Goal: Information Seeking & Learning: Check status

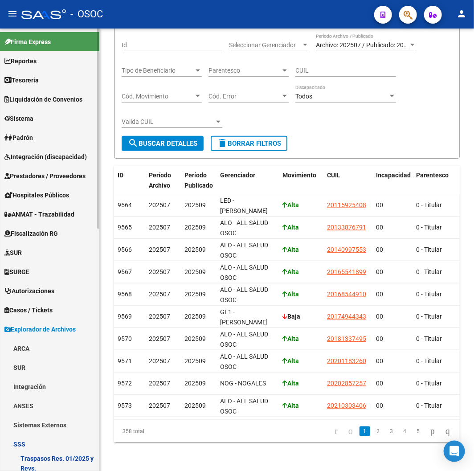
click at [46, 132] on link "Padrón" at bounding box center [49, 137] width 99 height 19
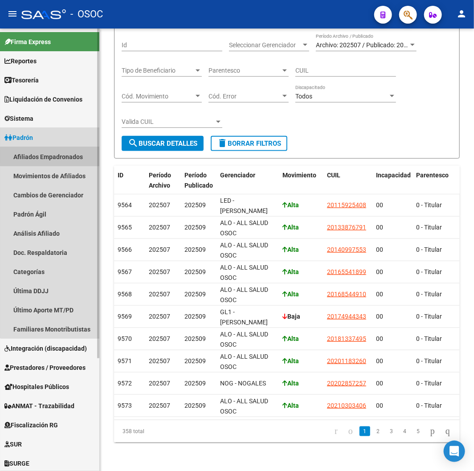
click at [55, 156] on link "Afiliados Empadronados" at bounding box center [49, 156] width 99 height 19
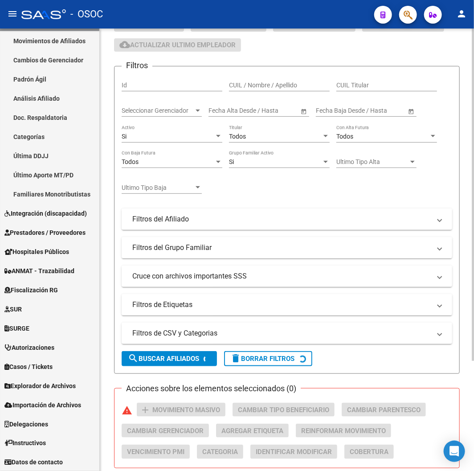
scroll to position [148, 0]
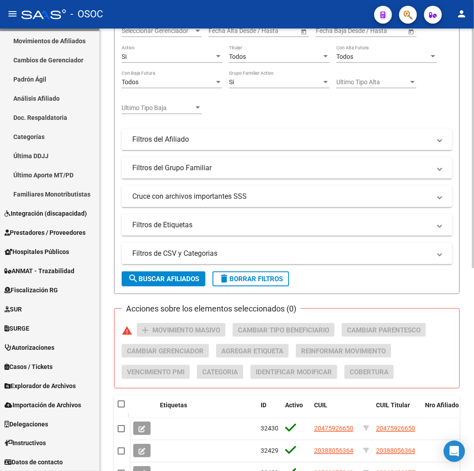
click at [230, 277] on span "delete Borrar Filtros" at bounding box center [251, 279] width 64 height 8
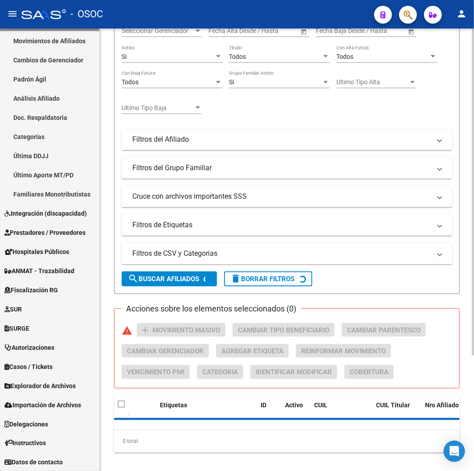
click at [212, 258] on mat-panel-title "Filtros de CSV y Categorias" at bounding box center [281, 254] width 299 height 10
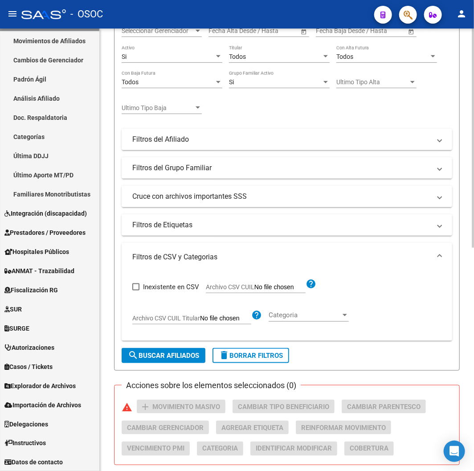
click at [234, 287] on span "Archivo CSV CUIL" at bounding box center [230, 286] width 49 height 7
click at [254, 287] on input "Archivo CSV CUIL" at bounding box center [279, 287] width 51 height 8
type input "C:\fakepath\archivo para filtrar en SAAS.csv"
click at [165, 352] on span "search Buscar Afiliados" at bounding box center [163, 356] width 71 height 8
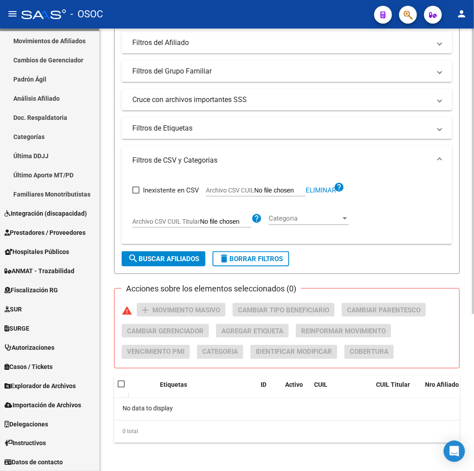
scroll to position [0, 0]
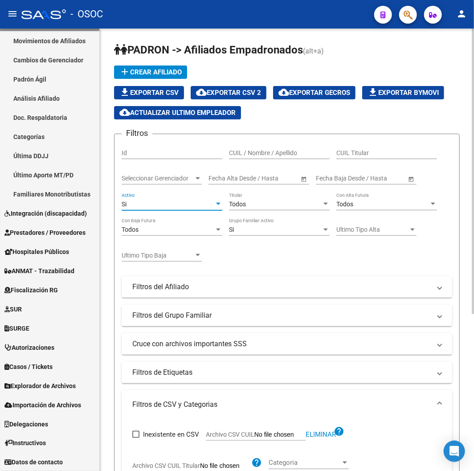
click at [155, 203] on div "Si" at bounding box center [168, 205] width 93 height 8
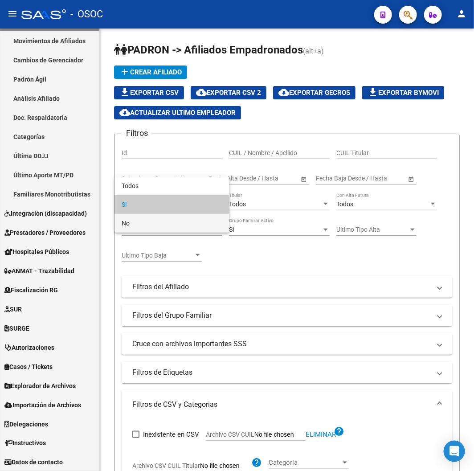
click at [152, 224] on span "No" at bounding box center [172, 223] width 101 height 19
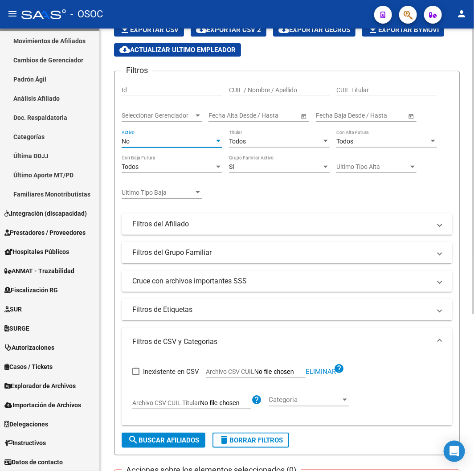
scroll to position [244, 0]
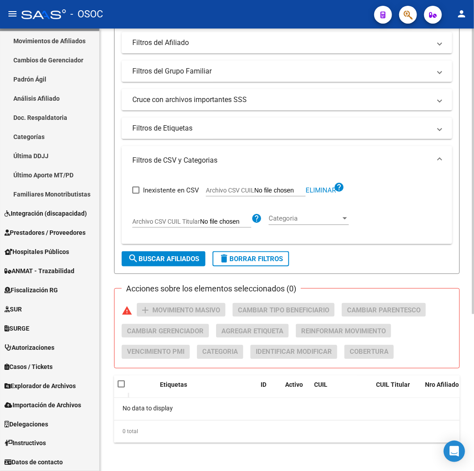
click at [144, 261] on span "search Buscar Afiliados" at bounding box center [163, 259] width 71 height 8
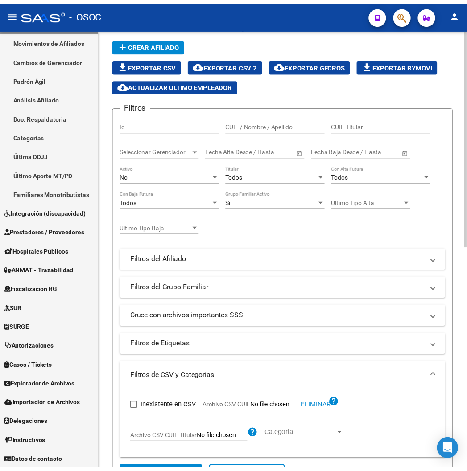
scroll to position [0, 0]
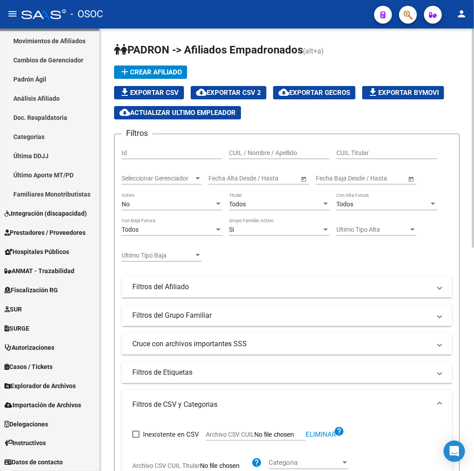
click at [229, 88] on button "cloud_download Exportar CSV 2" at bounding box center [229, 92] width 76 height 13
click at [408, 8] on span "button" at bounding box center [408, 15] width 9 height 18
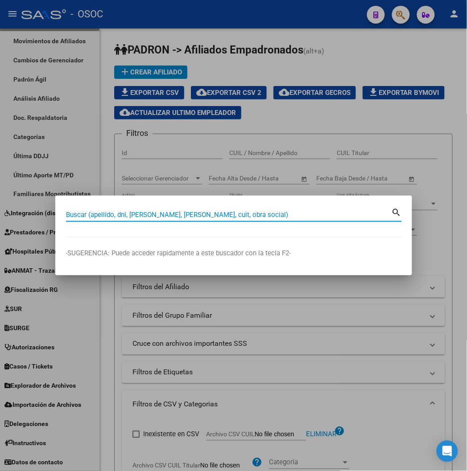
paste input "20442531006"
type input "20442531006"
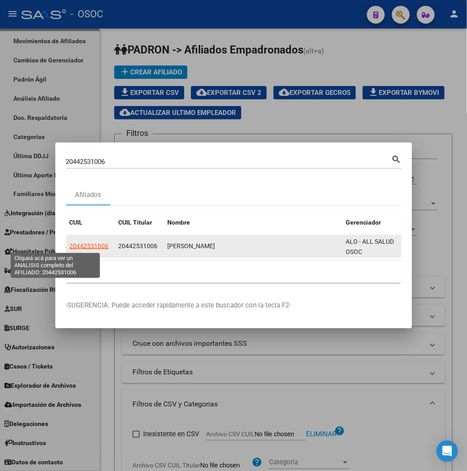
click at [70, 242] on span "20442531006" at bounding box center [89, 245] width 39 height 7
type textarea "20442531006"
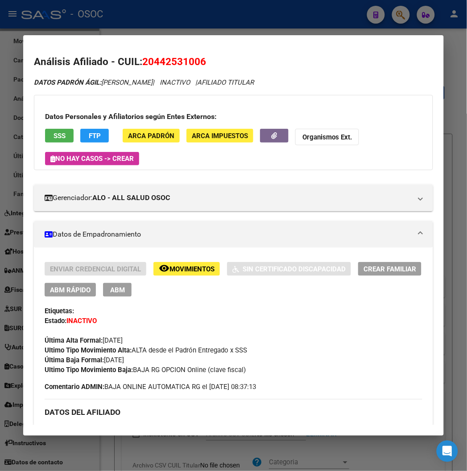
click at [50, 128] on div "Datos Personales y Afiliatorios según Entes Externos: SSS FTP ARCA Padrón ARCA …" at bounding box center [233, 132] width 398 height 75
click at [53, 133] on span "SSS" at bounding box center [59, 136] width 12 height 8
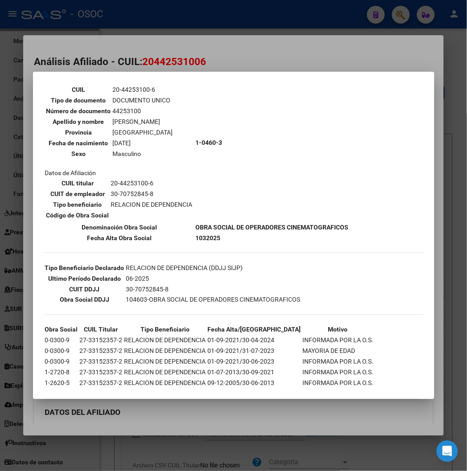
scroll to position [70, 0]
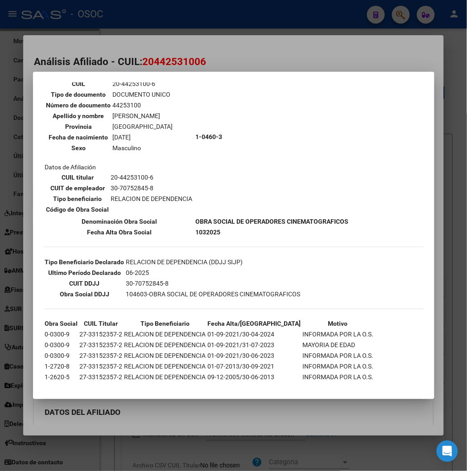
click at [255, 63] on div at bounding box center [233, 235] width 467 height 471
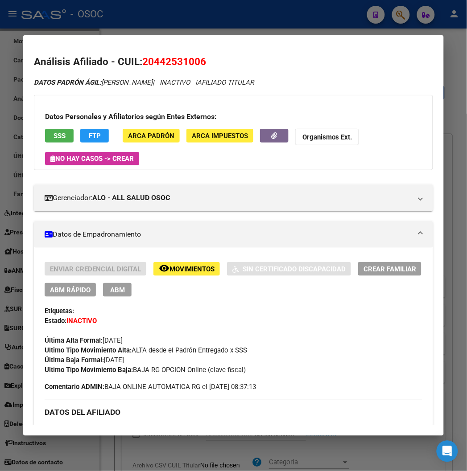
click at [53, 137] on span "SSS" at bounding box center [59, 136] width 12 height 8
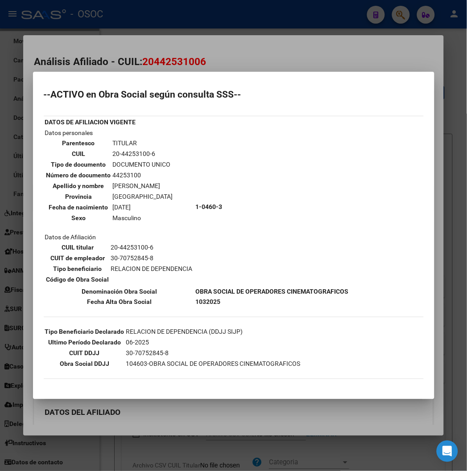
click at [170, 54] on div at bounding box center [233, 235] width 467 height 471
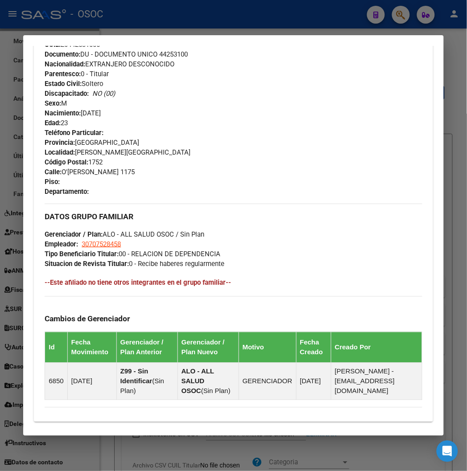
scroll to position [49, 0]
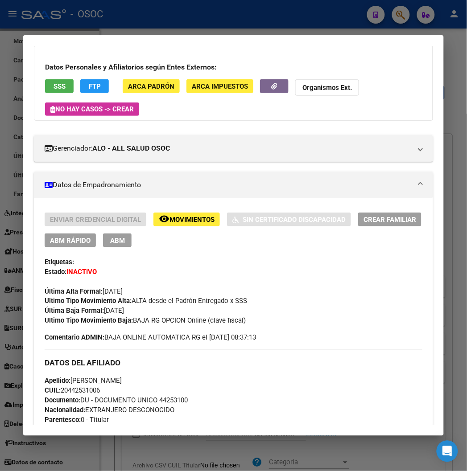
click at [53, 85] on span "SSS" at bounding box center [59, 86] width 12 height 8
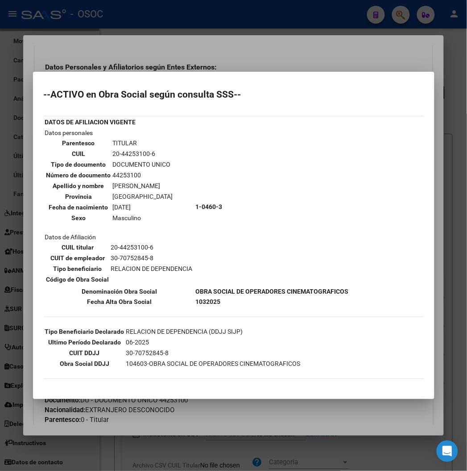
click at [117, 151] on td "20-44253100-6" at bounding box center [142, 154] width 61 height 10
copy tbody "20-44253100-6"
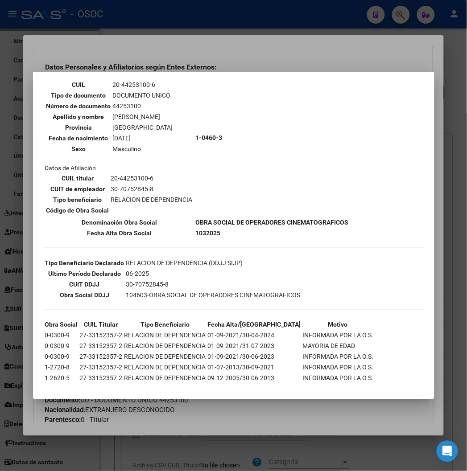
scroll to position [70, 0]
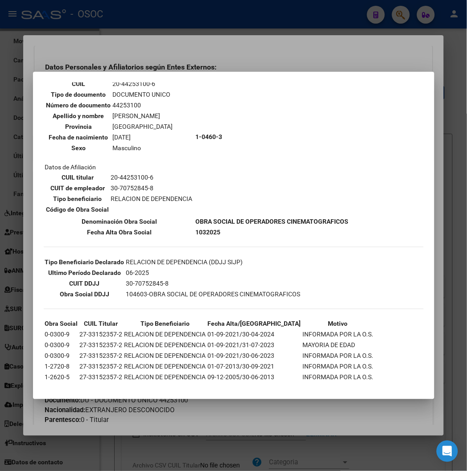
click at [213, 68] on div at bounding box center [233, 235] width 467 height 471
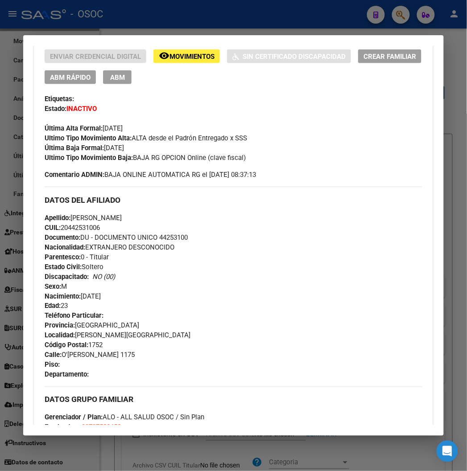
scroll to position [247, 0]
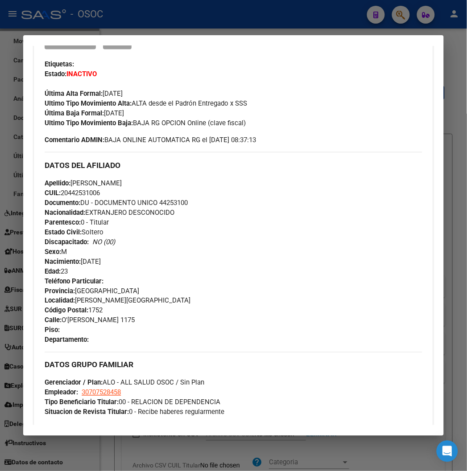
click at [195, 21] on div at bounding box center [233, 235] width 467 height 471
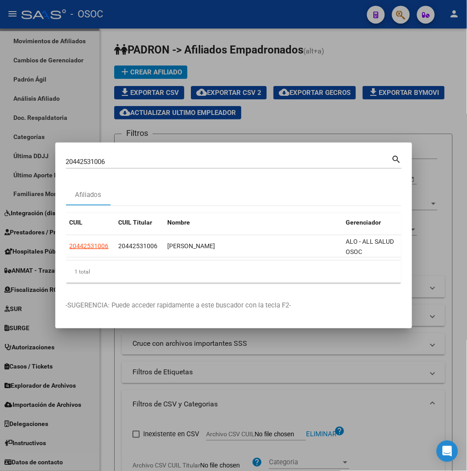
click at [255, 9] on div at bounding box center [233, 235] width 467 height 471
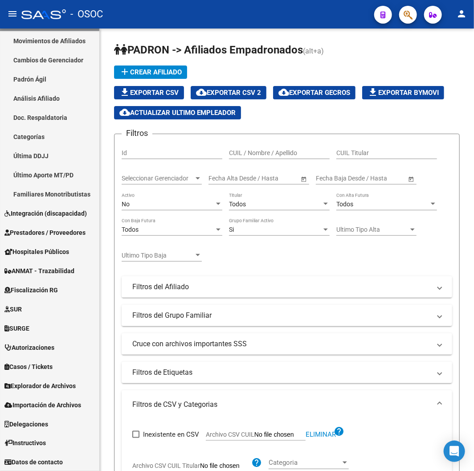
click at [404, 10] on icon "button" at bounding box center [408, 15] width 9 height 10
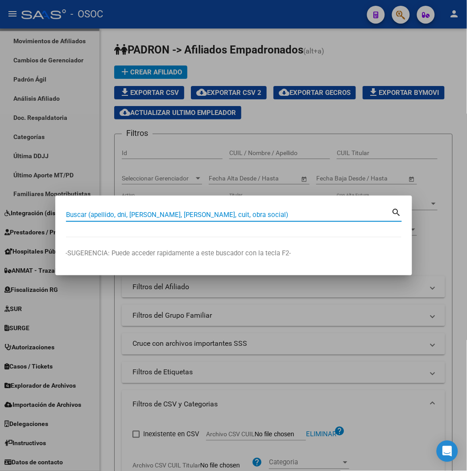
paste input "20247184989"
type input "20247184989"
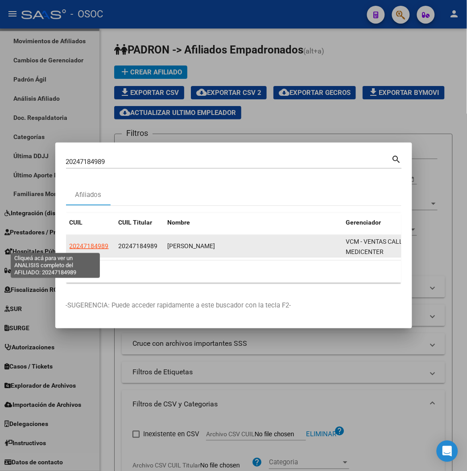
click at [70, 246] on span "20247184989" at bounding box center [89, 245] width 39 height 7
type textarea "20247184989"
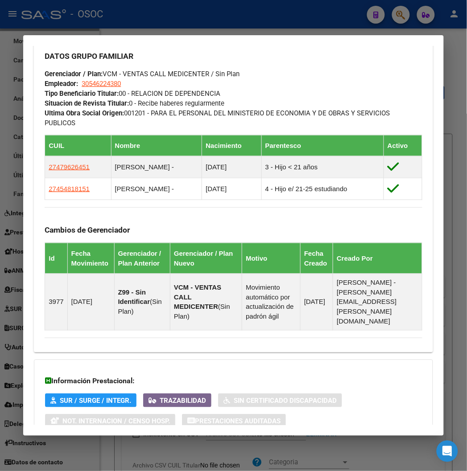
scroll to position [570, 0]
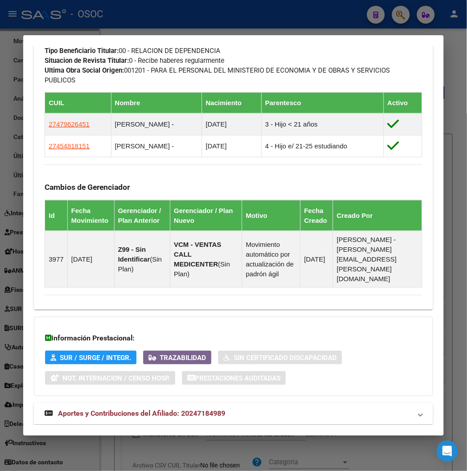
click at [119, 409] on strong "Aportes y Contribuciones del Afiliado: 20247184989" at bounding box center [135, 414] width 181 height 11
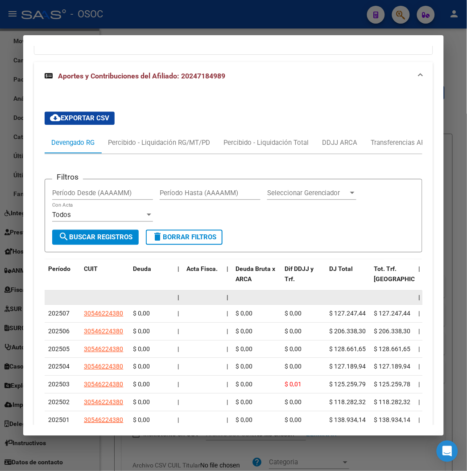
scroll to position [960, 0]
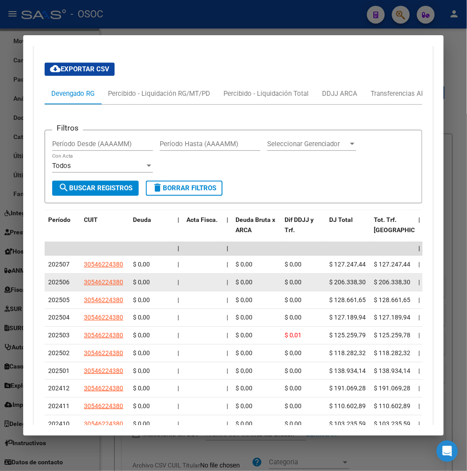
click at [177, 279] on span "|" at bounding box center [177, 282] width 1 height 7
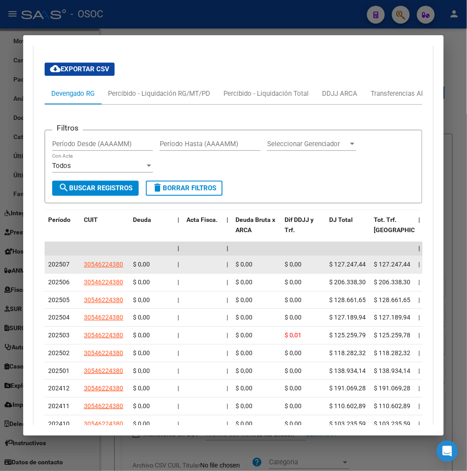
click at [174, 256] on datatable-body-cell "|" at bounding box center [178, 264] width 9 height 17
click at [177, 261] on span "|" at bounding box center [177, 264] width 1 height 7
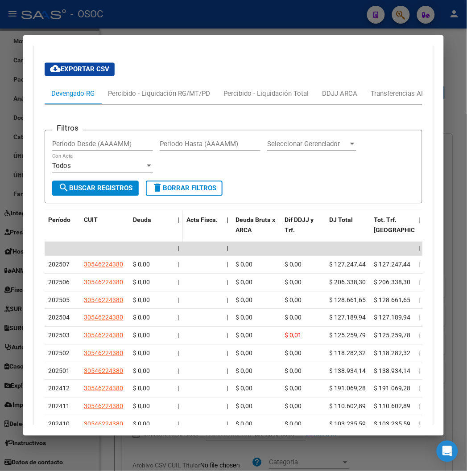
click at [179, 210] on span at bounding box center [181, 229] width 4 height 39
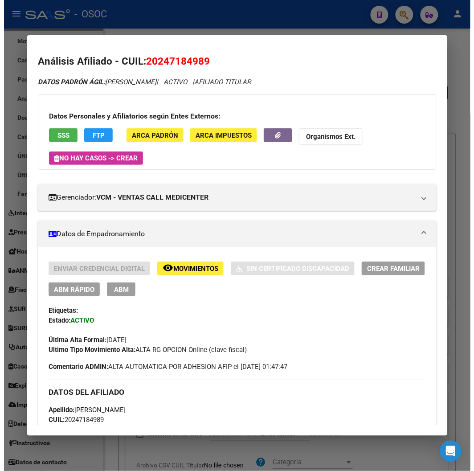
scroll to position [0, 0]
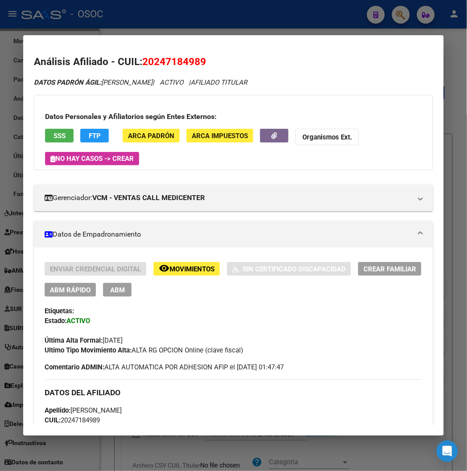
click at [153, 68] on h2 "Análisis Afiliado - CUIL: 20247184989" at bounding box center [233, 61] width 398 height 15
click at [153, 67] on span "20247184989" at bounding box center [174, 62] width 64 height 12
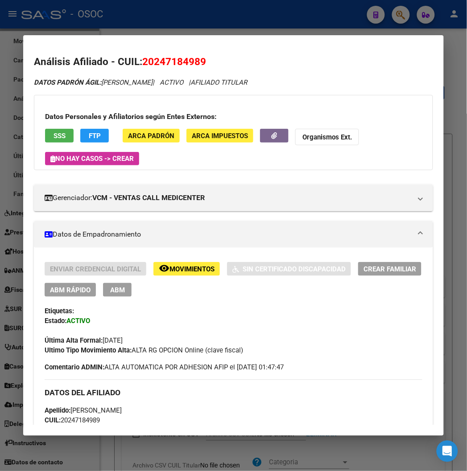
click at [163, 13] on div at bounding box center [233, 235] width 467 height 471
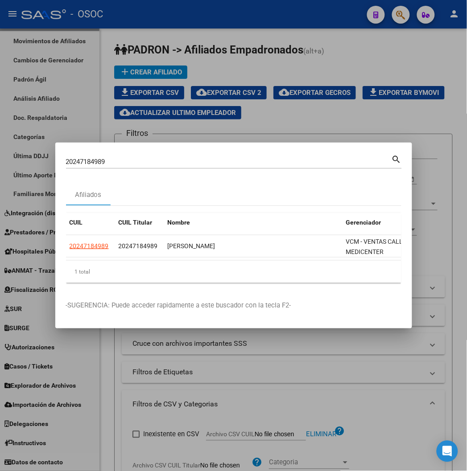
click at [80, 107] on div at bounding box center [233, 235] width 467 height 471
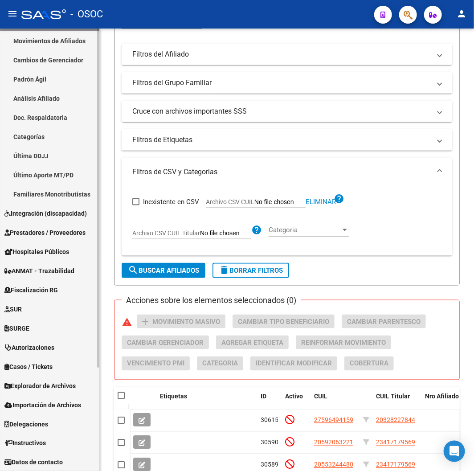
scroll to position [247, 0]
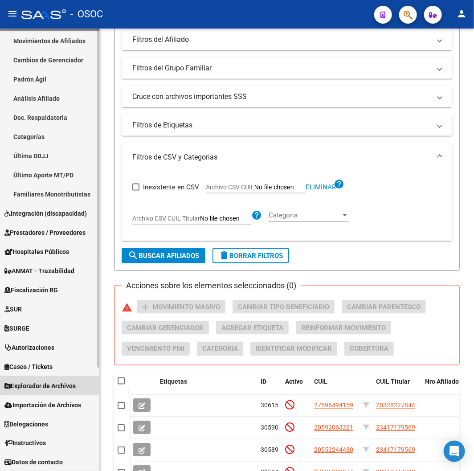
click at [27, 388] on span "Explorador de Archivos" at bounding box center [39, 386] width 71 height 10
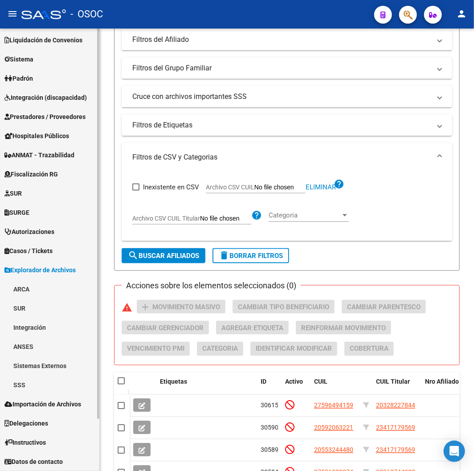
scroll to position [59, 0]
click at [15, 390] on link "SSS" at bounding box center [49, 385] width 99 height 19
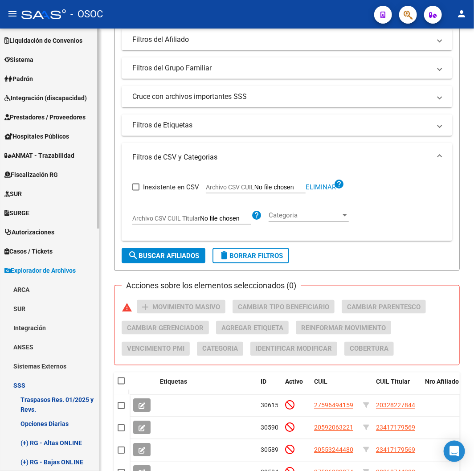
click at [36, 420] on link "Opciones Diarias" at bounding box center [49, 423] width 99 height 19
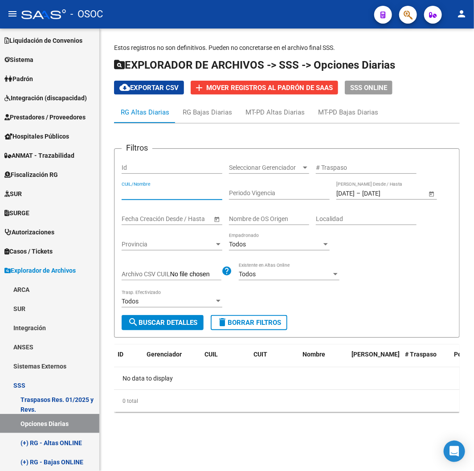
click at [165, 193] on input "CUIL/Nombre" at bounding box center [172, 193] width 101 height 8
paste input "20247184989"
type input "20247184989"
click at [167, 317] on button "search Buscar Detalles" at bounding box center [163, 322] width 82 height 15
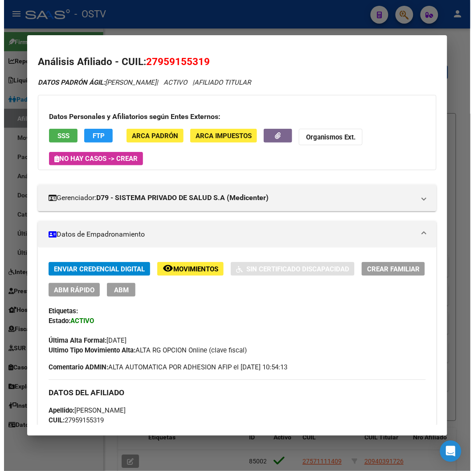
scroll to position [751, 0]
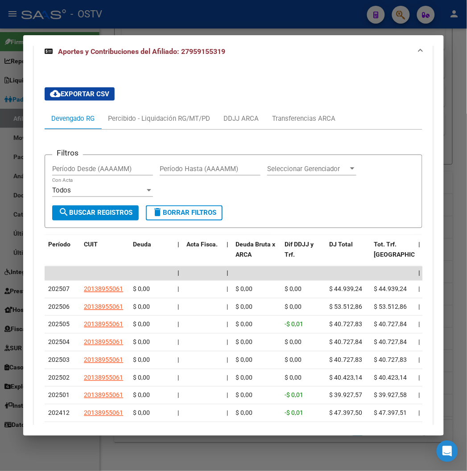
click at [102, 29] on div at bounding box center [233, 235] width 467 height 471
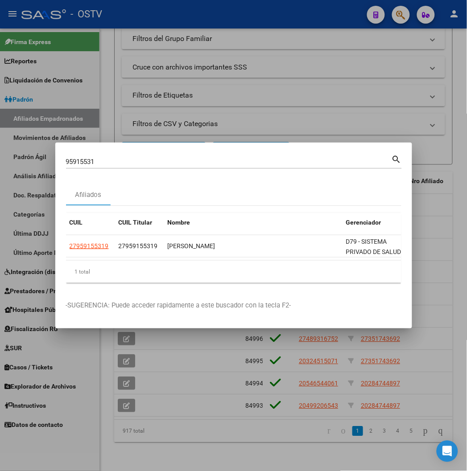
click at [82, 128] on div at bounding box center [233, 235] width 467 height 471
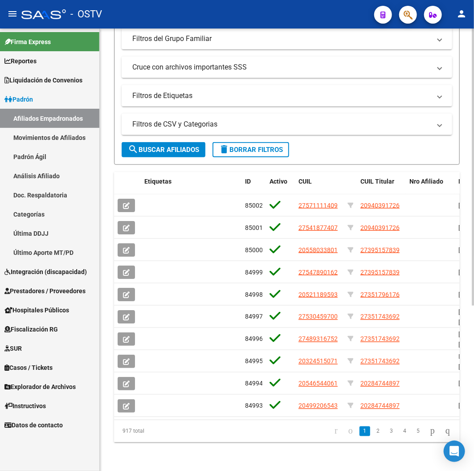
click at [249, 146] on span "delete Borrar Filtros" at bounding box center [251, 150] width 64 height 8
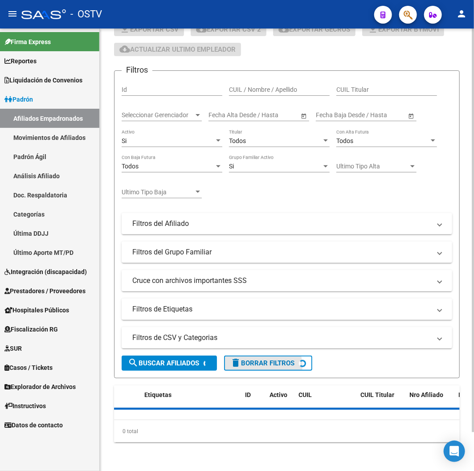
scroll to position [42, 0]
click at [153, 341] on mat-panel-title "Filtros de CSV y Categorias" at bounding box center [281, 338] width 299 height 10
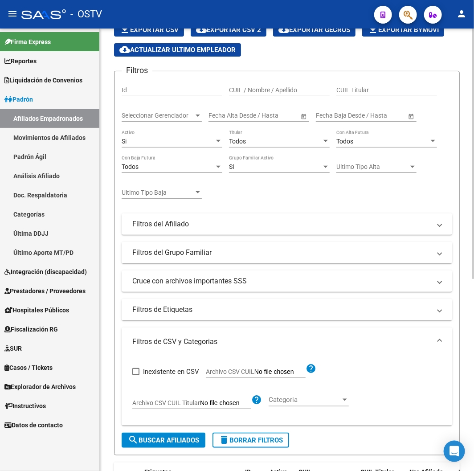
click at [223, 375] on span "Archivo CSV CUIL" at bounding box center [230, 371] width 49 height 7
click at [254, 375] on input "Archivo CSV CUIL" at bounding box center [279, 372] width 51 height 8
type input "C:\fakepath\archivo para filtrar en SAAS.csv"
click at [166, 141] on div "Si" at bounding box center [168, 142] width 93 height 8
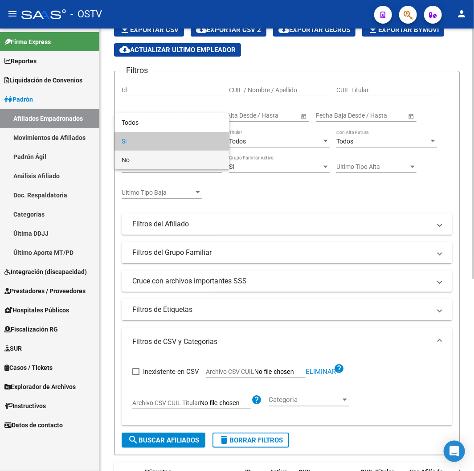
click at [171, 161] on span "No" at bounding box center [172, 160] width 101 height 19
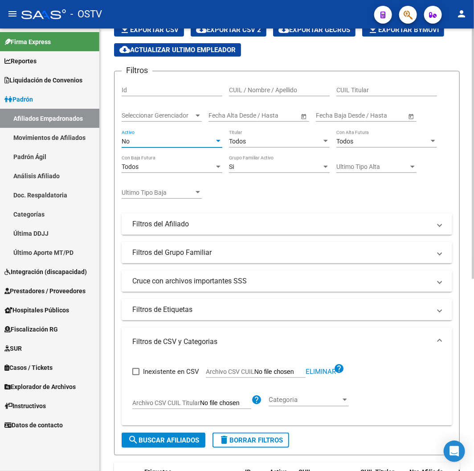
click at [172, 439] on span "search Buscar Afiliados" at bounding box center [163, 440] width 71 height 8
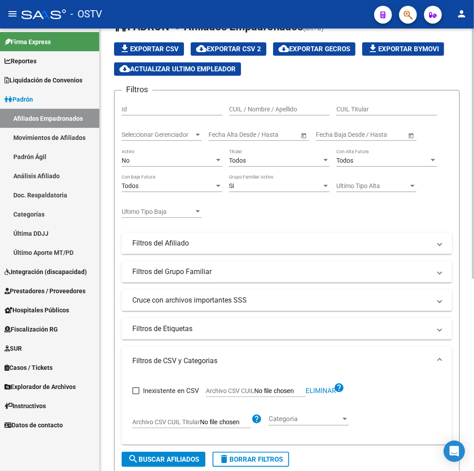
scroll to position [0, 0]
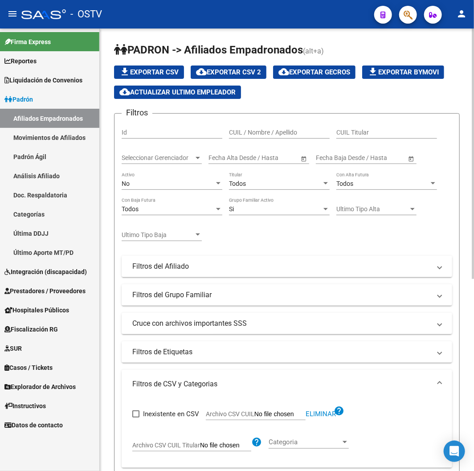
click at [246, 66] on button "cloud_download Exportar CSV 2" at bounding box center [229, 72] width 76 height 13
